Goal: Obtain resource: Download file/media

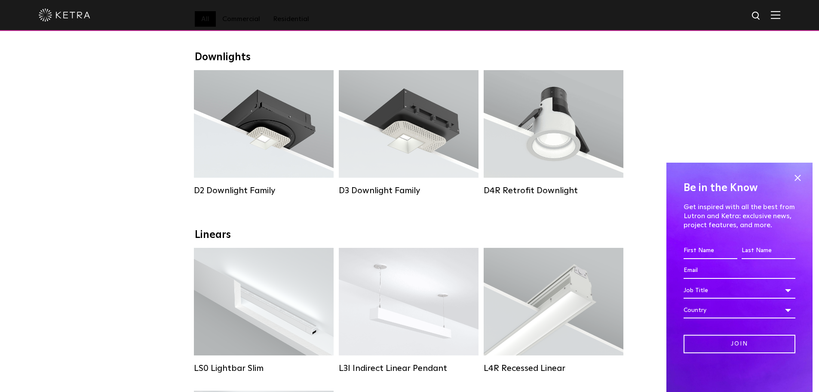
scroll to position [129, 0]
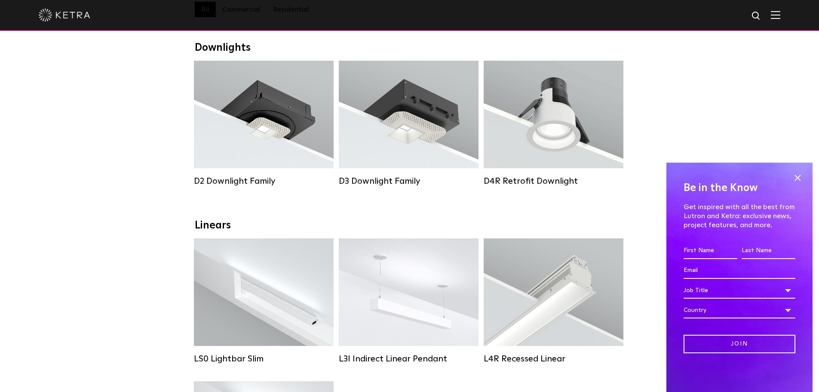
click at [386, 116] on strong "Beam Angles:" at bounding box center [372, 114] width 40 height 6
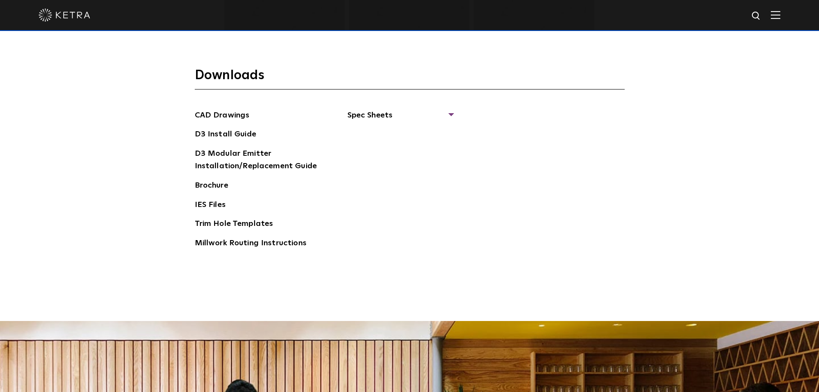
scroll to position [1419, 0]
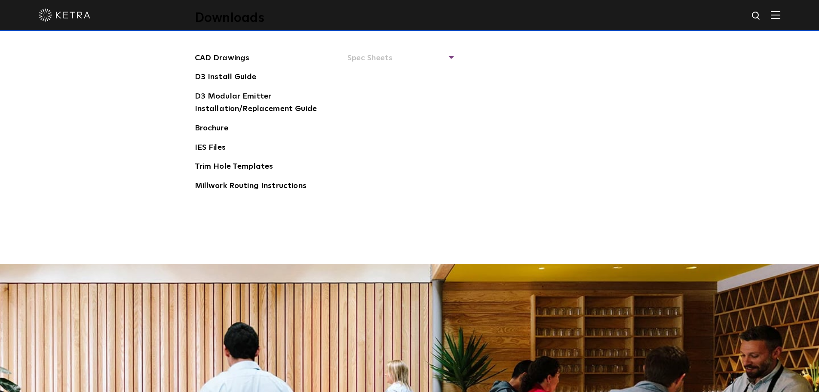
click at [381, 58] on span "Spec Sheets" at bounding box center [399, 61] width 105 height 19
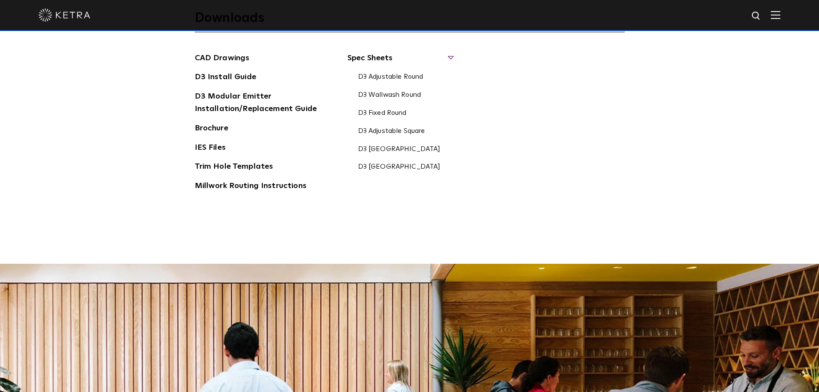
click at [388, 77] on link "D3 Adjustable Round" at bounding box center [390, 77] width 65 height 9
